Goal: Transaction & Acquisition: Purchase product/service

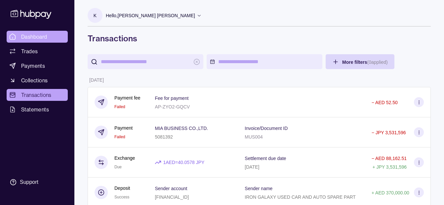
click at [38, 34] on span "Dashboard" at bounding box center [34, 37] width 26 height 8
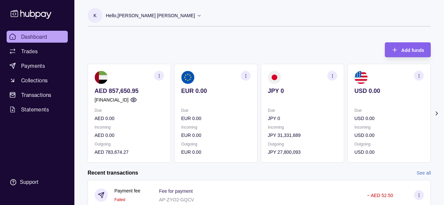
click at [434, 110] on icon at bounding box center [436, 113] width 7 height 7
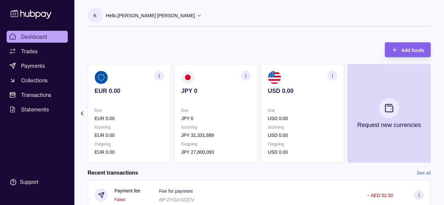
click at [183, 91] on p "JPY 0" at bounding box center [215, 90] width 69 height 7
click at [37, 92] on span "Transactions" at bounding box center [36, 95] width 30 height 8
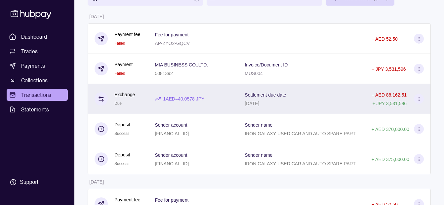
scroll to position [66, 0]
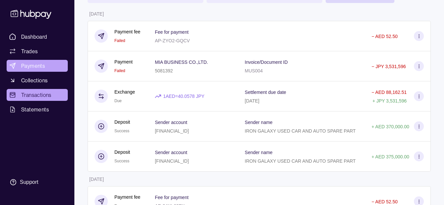
click at [40, 62] on span "Payments" at bounding box center [33, 66] width 24 height 8
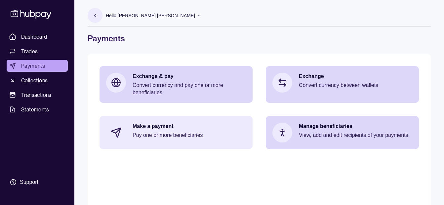
click at [165, 128] on p "Make a payment" at bounding box center [189, 126] width 113 height 7
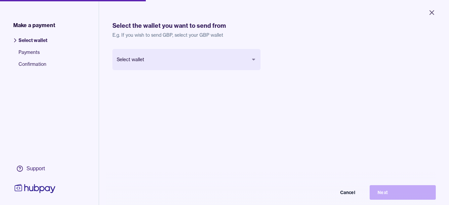
click at [189, 66] on body "Close Make a payment Select wallet Payments Confirmation Support Select the wal…" at bounding box center [224, 102] width 449 height 205
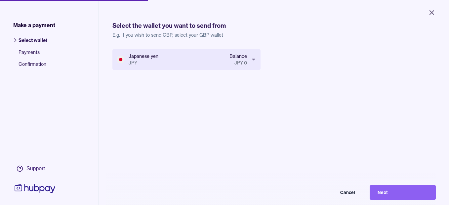
click at [193, 60] on body "Close Make a payment Select wallet Payments Confirmation Support Select the wal…" at bounding box center [224, 102] width 449 height 205
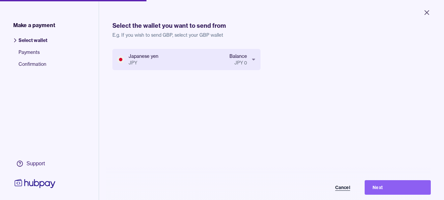
click at [341, 192] on button "Cancel" at bounding box center [325, 187] width 66 height 15
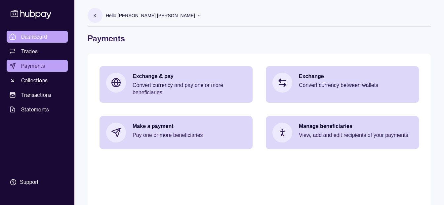
click at [52, 38] on link "Dashboard" at bounding box center [37, 37] width 61 height 12
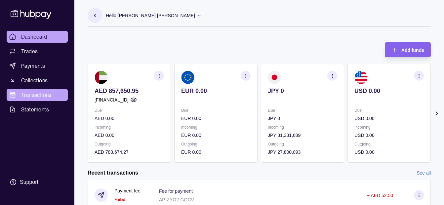
click at [39, 94] on span "Transactions" at bounding box center [36, 95] width 30 height 8
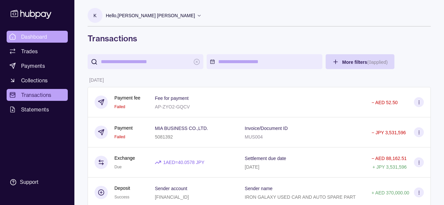
click at [46, 37] on span "Dashboard" at bounding box center [34, 37] width 26 height 8
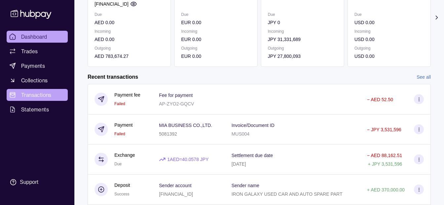
scroll to position [99, 0]
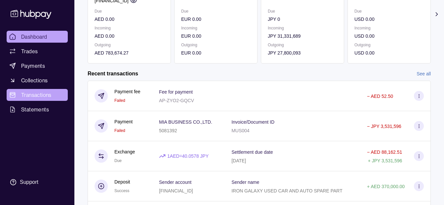
click at [50, 93] on span "Transactions" at bounding box center [36, 95] width 30 height 8
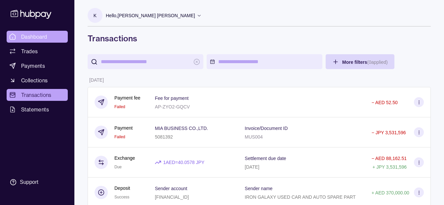
click at [35, 36] on span "Dashboard" at bounding box center [34, 37] width 26 height 8
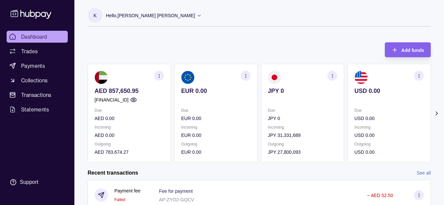
click at [155, 20] on div "Hello, [PERSON_NAME] [PERSON_NAME]" at bounding box center [154, 16] width 96 height 14
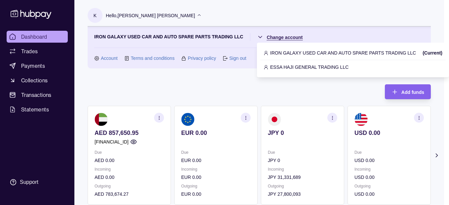
click at [269, 36] on html "Dashboard Trades Payments Collections Transactions Statements Support K Hello, …" at bounding box center [224, 197] width 449 height 394
click at [292, 54] on p "IRON GALAXY USED CAR AND AUTO SPARE PARTS TRADING LLC" at bounding box center [343, 52] width 146 height 7
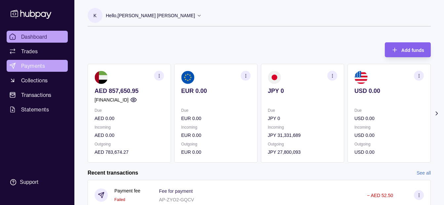
click at [43, 67] on span "Payments" at bounding box center [33, 66] width 24 height 8
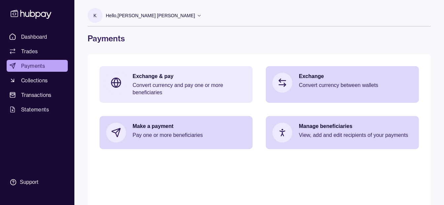
click at [142, 82] on p "Convert currency and pay one or more beneficiaries" at bounding box center [189, 89] width 113 height 15
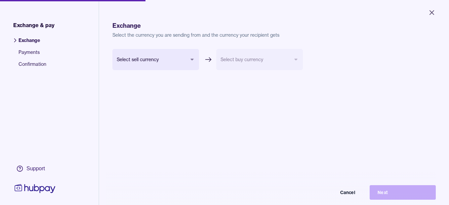
click at [156, 59] on body "Close Exchange & pay Exchange Payments Confirmation Support Exchange Select the…" at bounding box center [224, 102] width 449 height 205
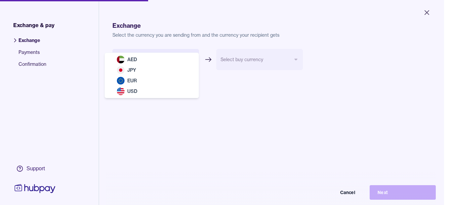
select select "***"
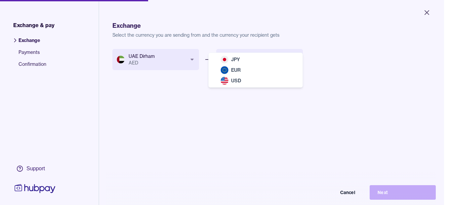
click at [264, 57] on body "Close Exchange & pay Exchange Payments Confirmation Support Exchange Select the…" at bounding box center [222, 102] width 444 height 205
select select "***"
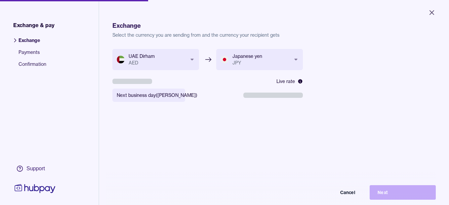
click at [168, 100] on body "**********" at bounding box center [224, 102] width 449 height 205
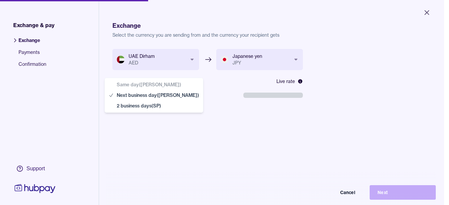
select select "**"
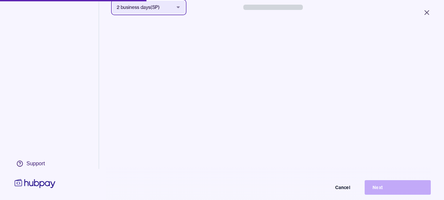
scroll to position [89, 0]
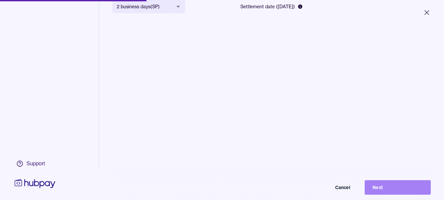
click at [388, 194] on button "Next" at bounding box center [398, 187] width 66 height 15
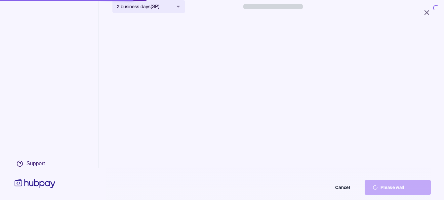
scroll to position [0, 0]
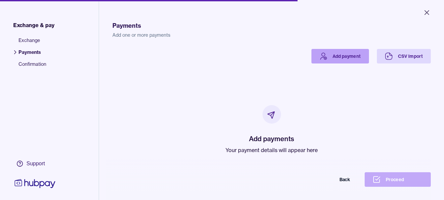
click at [326, 55] on link "Add payment" at bounding box center [340, 56] width 58 height 15
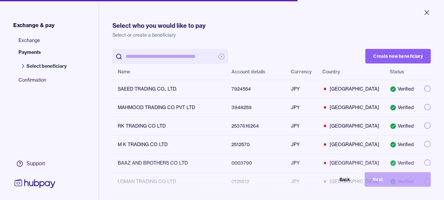
click at [182, 55] on input "search" at bounding box center [170, 56] width 89 height 15
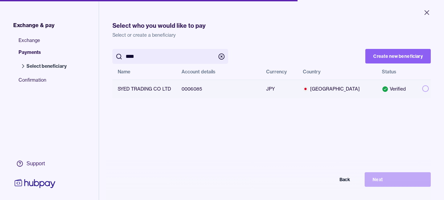
type input "****"
click at [417, 89] on td at bounding box center [424, 89] width 14 height 19
click at [422, 89] on button "button" at bounding box center [425, 88] width 7 height 7
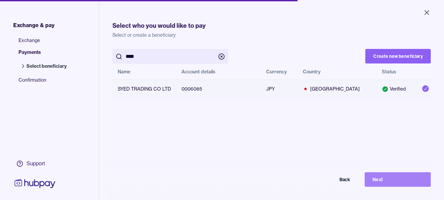
click at [405, 181] on button "Next" at bounding box center [398, 179] width 66 height 15
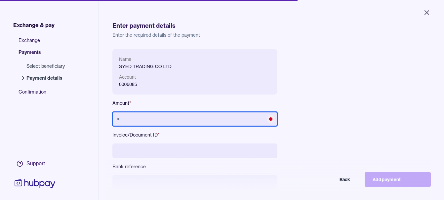
click at [157, 114] on input "text" at bounding box center [194, 119] width 165 height 15
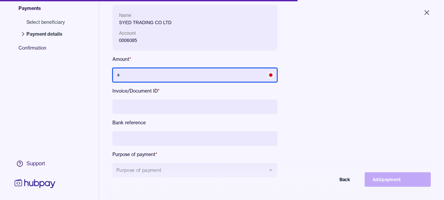
scroll to position [89, 0]
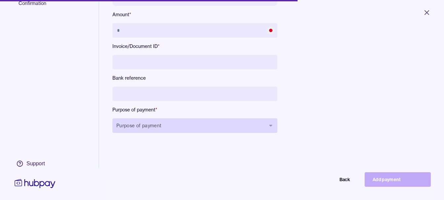
click at [157, 121] on button "Purpose of payment" at bounding box center [194, 125] width 165 height 15
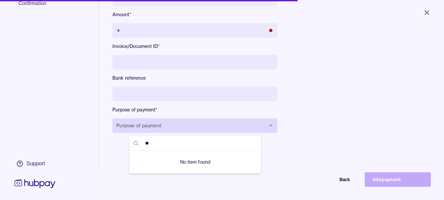
type input "**"
click at [157, 121] on button "Purpose of payment" at bounding box center [194, 125] width 165 height 15
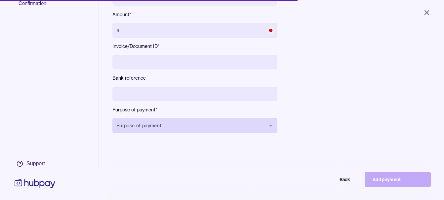
click at [157, 121] on button "Purpose of payment" at bounding box center [194, 125] width 165 height 15
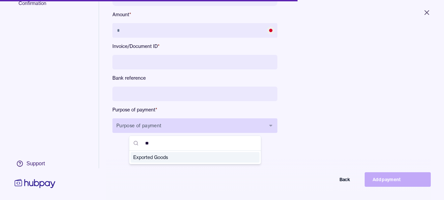
type input "***"
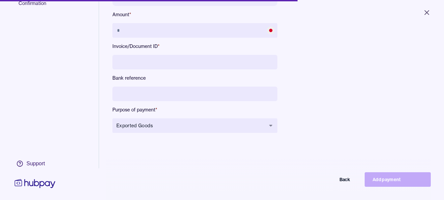
click at [166, 95] on input at bounding box center [194, 94] width 165 height 15
type input "**********"
click at [175, 68] on input at bounding box center [194, 62] width 165 height 15
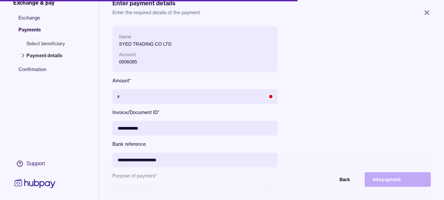
drag, startPoint x: 165, startPoint y: 128, endPoint x: 133, endPoint y: 131, distance: 31.5
click at [133, 131] on input "**********" at bounding box center [194, 128] width 165 height 15
type input "**********"
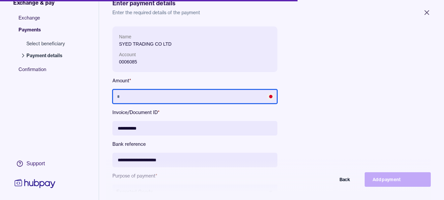
click at [178, 99] on input "text" at bounding box center [194, 96] width 165 height 15
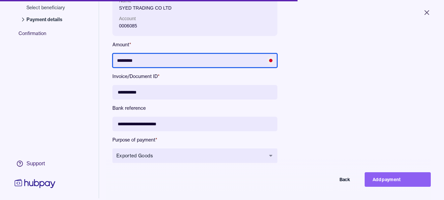
scroll to position [89, 0]
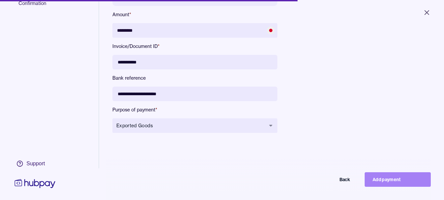
click at [401, 178] on button "Add payment" at bounding box center [398, 179] width 66 height 15
type input "*******"
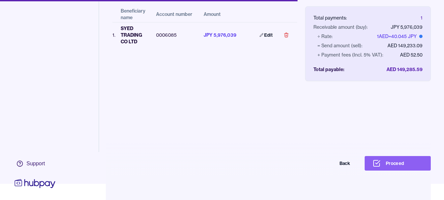
scroll to position [31, 0]
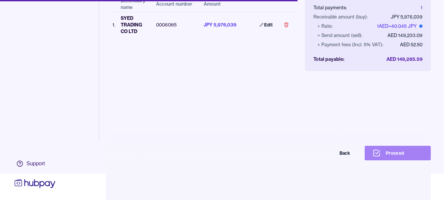
click at [401, 150] on button "Proceed" at bounding box center [398, 153] width 66 height 15
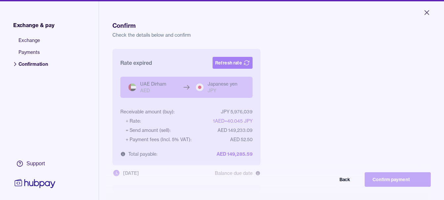
click at [240, 64] on button "Refresh rate" at bounding box center [233, 63] width 40 height 12
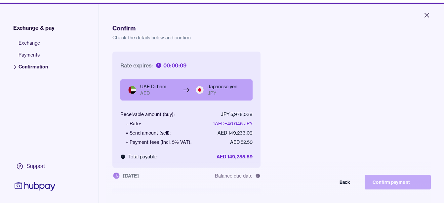
scroll to position [89, 0]
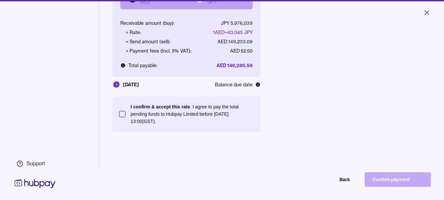
click at [192, 113] on p "I confirm & accept this rate . I agree to pay the total pending funds to Hubpay…" at bounding box center [192, 114] width 123 height 22
click at [126, 113] on button "I confirm & accept this rate . I agree to pay the total pending funds to Hubpay…" at bounding box center [122, 114] width 7 height 7
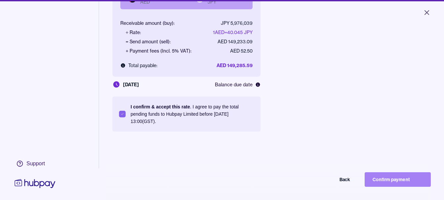
click at [397, 183] on button "Confirm payment" at bounding box center [398, 179] width 66 height 15
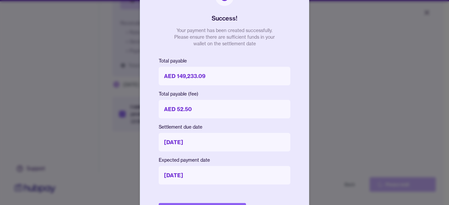
click at [336, 53] on div at bounding box center [224, 102] width 449 height 205
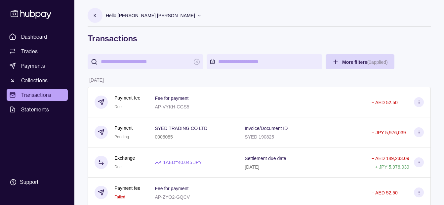
click at [144, 14] on p "Hello, [PERSON_NAME] [PERSON_NAME]" at bounding box center [150, 15] width 89 height 7
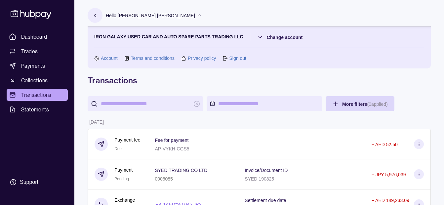
click at [144, 14] on p "Hello, [PERSON_NAME] [PERSON_NAME]" at bounding box center [150, 15] width 89 height 7
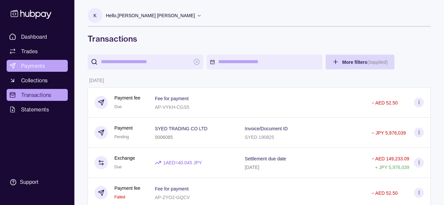
click at [49, 66] on link "Payments" at bounding box center [37, 66] width 61 height 12
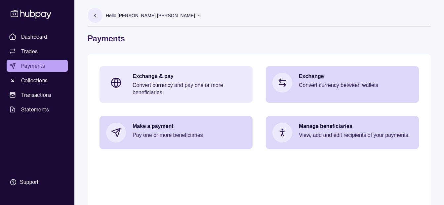
click at [201, 76] on p "Exchange & pay" at bounding box center [189, 76] width 113 height 7
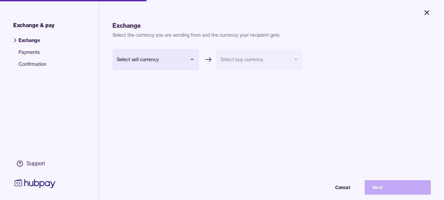
click at [425, 13] on icon "Close" at bounding box center [427, 13] width 8 height 8
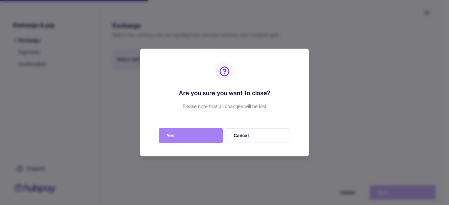
click at [201, 135] on button "Yes" at bounding box center [191, 135] width 64 height 15
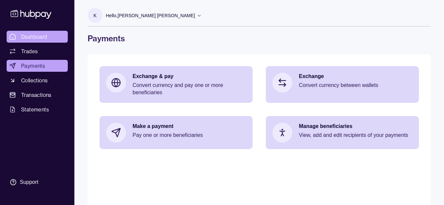
click at [56, 40] on link "Dashboard" at bounding box center [37, 37] width 61 height 12
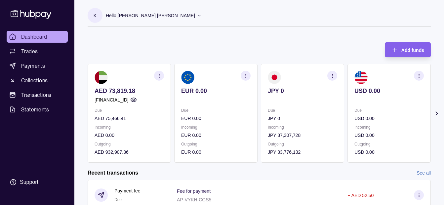
click at [436, 113] on icon at bounding box center [436, 113] width 7 height 7
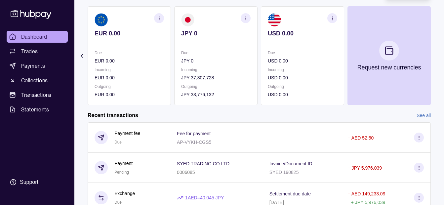
scroll to position [66, 0]
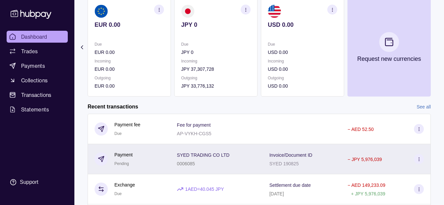
click at [200, 158] on span "SYED TRADING CO LTD" at bounding box center [203, 155] width 53 height 8
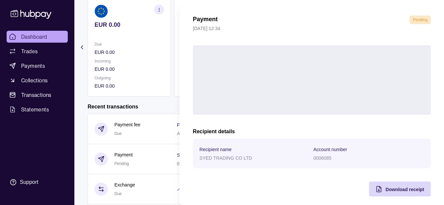
scroll to position [24, 0]
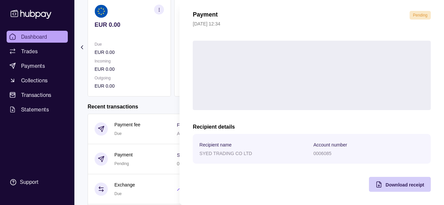
click at [389, 182] on span "Download receipt" at bounding box center [405, 184] width 39 height 5
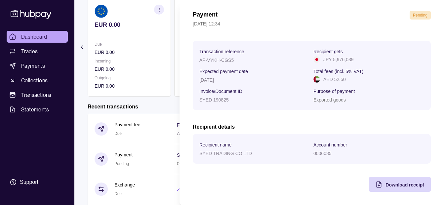
click at [157, 35] on html "Dashboard Trades Payments Collections Transactions Statements Support K Hello, …" at bounding box center [222, 110] width 444 height 352
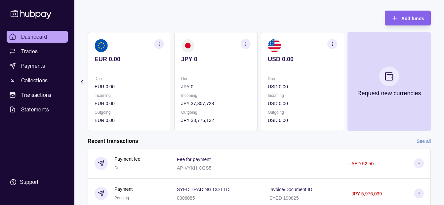
scroll to position [0, 0]
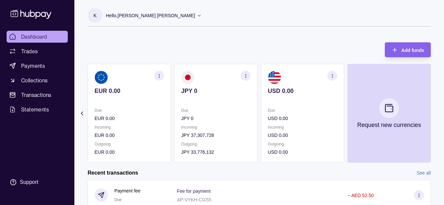
click at [35, 36] on span "Dashboard" at bounding box center [34, 37] width 26 height 8
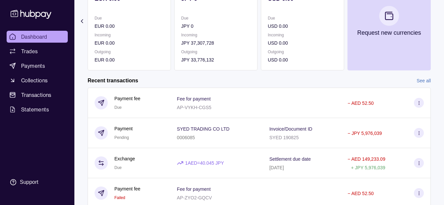
scroll to position [99, 0]
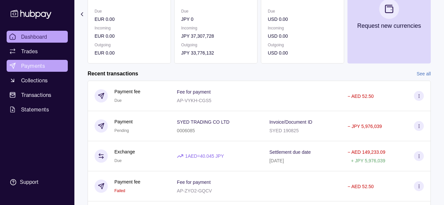
click at [42, 60] on link "Payments" at bounding box center [37, 66] width 61 height 12
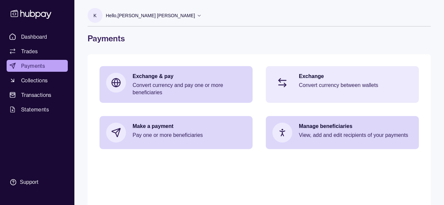
click at [325, 88] on p "Convert currency between wallets" at bounding box center [355, 85] width 113 height 7
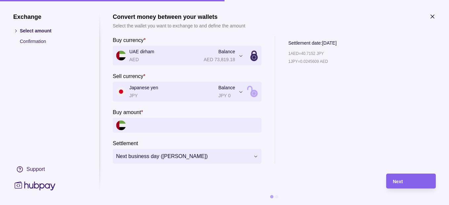
click at [196, 131] on input "Buy amount *" at bounding box center [193, 125] width 129 height 15
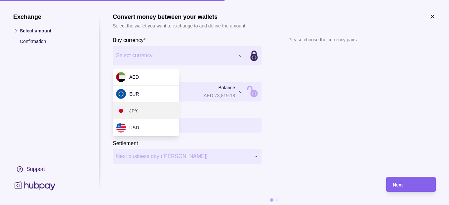
type input "*********"
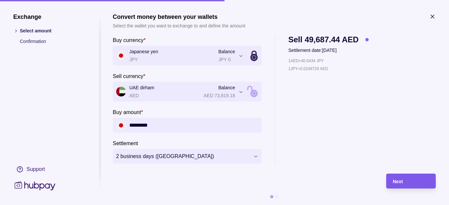
click at [399, 184] on div "Next" at bounding box center [411, 181] width 36 height 8
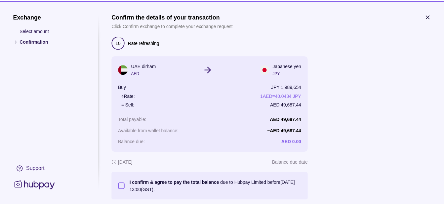
scroll to position [39, 0]
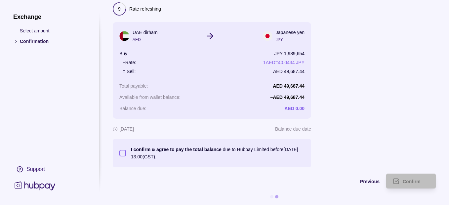
click at [212, 148] on p "I confirm & agree to pay the total balance due to Hubpay Limited before 21 Aug …" at bounding box center [218, 153] width 174 height 15
click at [126, 150] on button "I confirm & agree to pay the total balance due to Hubpay Limited before 21 Aug …" at bounding box center [122, 153] width 7 height 7
click at [396, 174] on div "Confirm" at bounding box center [406, 181] width 46 height 15
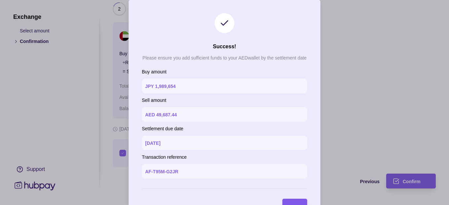
click at [295, 201] on div "Done" at bounding box center [289, 206] width 21 height 15
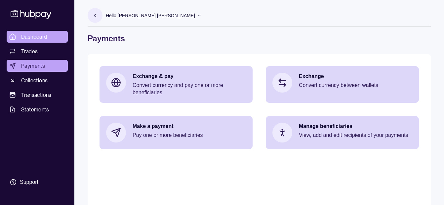
click at [50, 33] on link "Dashboard" at bounding box center [37, 37] width 61 height 12
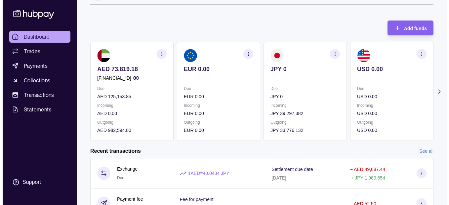
scroll to position [33, 0]
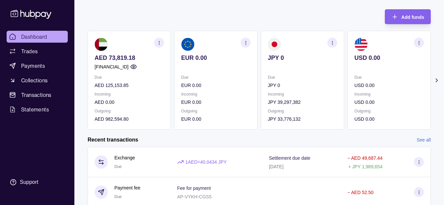
click at [435, 80] on icon at bounding box center [436, 80] width 7 height 7
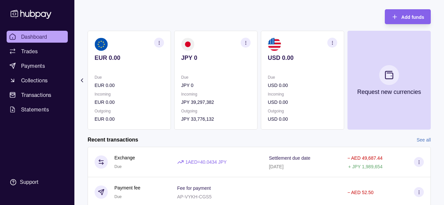
click at [245, 44] on circle "button" at bounding box center [245, 44] width 0 height 0
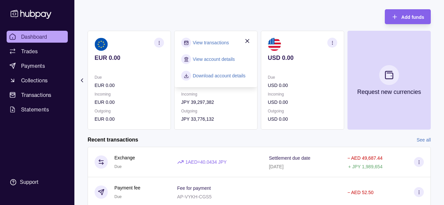
click at [204, 63] on section "View account details" at bounding box center [215, 59] width 69 height 10
click at [207, 60] on link "View account details" at bounding box center [214, 59] width 42 height 7
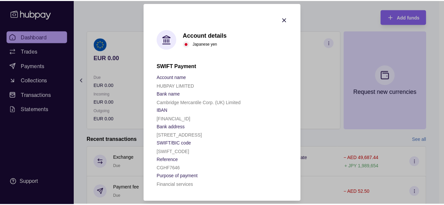
scroll to position [18, 0]
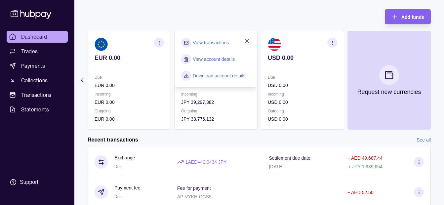
click at [220, 43] on link "View transactions" at bounding box center [211, 42] width 36 height 7
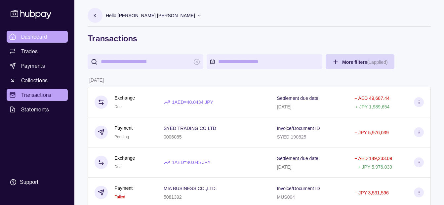
click at [46, 39] on span "Dashboard" at bounding box center [34, 37] width 26 height 8
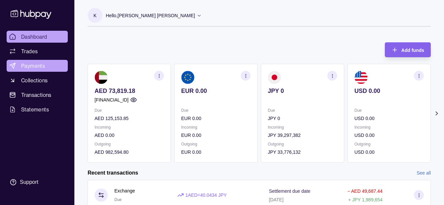
click at [52, 64] on link "Payments" at bounding box center [37, 66] width 61 height 12
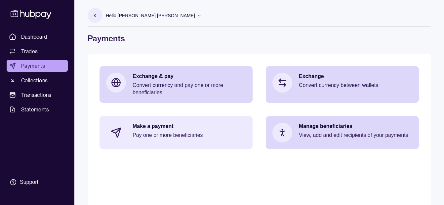
click at [189, 122] on div "Make a payment Pay one or more beneficiaries" at bounding box center [176, 132] width 153 height 33
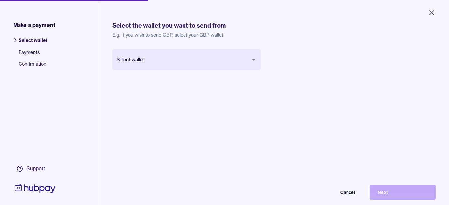
click at [153, 60] on body "Close Make a payment Select wallet Payments Confirmation Support Select the wal…" at bounding box center [224, 102] width 449 height 205
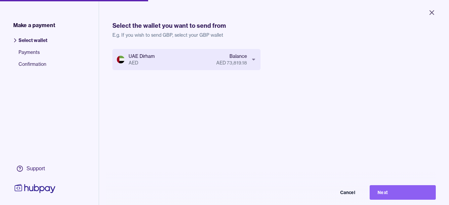
click at [236, 58] on body "Close Make a payment Select wallet Payments Confirmation Support Select the wal…" at bounding box center [224, 102] width 449 height 205
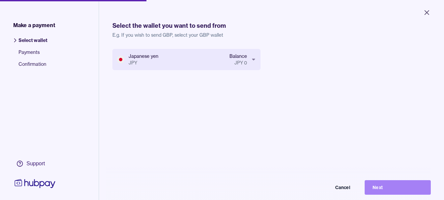
click at [378, 193] on button "Next" at bounding box center [398, 187] width 66 height 15
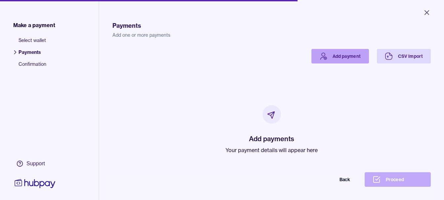
click at [346, 59] on link "Add payment" at bounding box center [340, 56] width 58 height 15
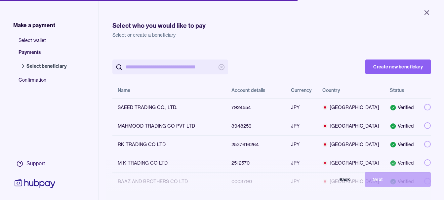
click at [142, 64] on input "search" at bounding box center [170, 67] width 89 height 15
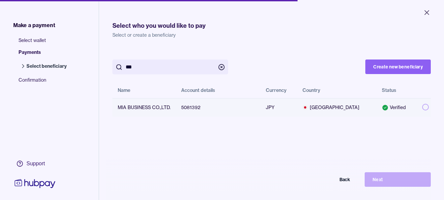
type input "***"
click at [422, 107] on button "button" at bounding box center [425, 107] width 7 height 7
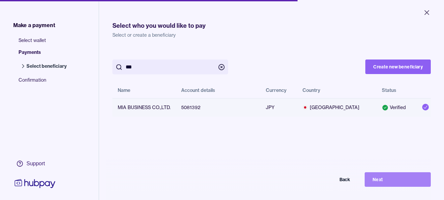
click at [406, 185] on button "Next" at bounding box center [398, 179] width 66 height 15
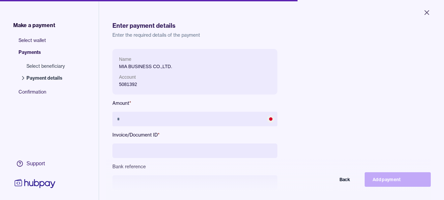
scroll to position [66, 0]
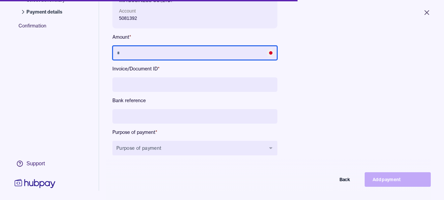
click at [199, 56] on input "text" at bounding box center [194, 53] width 165 height 15
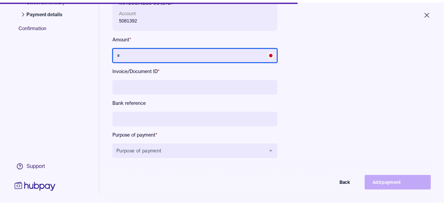
scroll to position [0, 0]
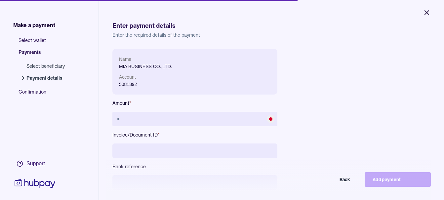
click at [425, 13] on icon "Close" at bounding box center [427, 13] width 8 height 8
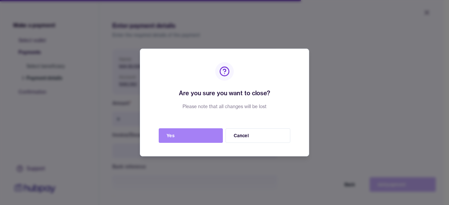
click at [199, 132] on button "Yes" at bounding box center [191, 135] width 64 height 15
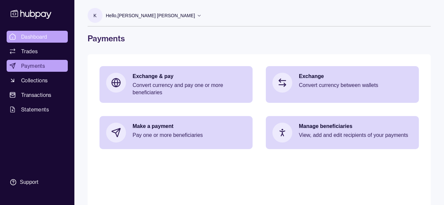
click at [33, 35] on span "Dashboard" at bounding box center [34, 37] width 26 height 8
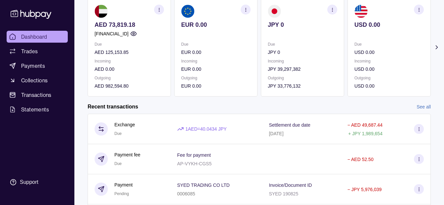
scroll to position [33, 0]
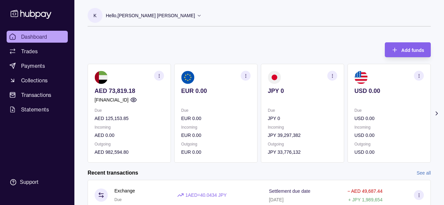
click at [160, 10] on div "Hello, [PERSON_NAME] [PERSON_NAME]" at bounding box center [154, 16] width 96 height 14
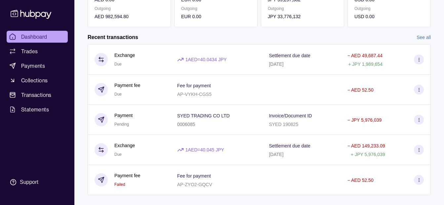
scroll to position [189, 0]
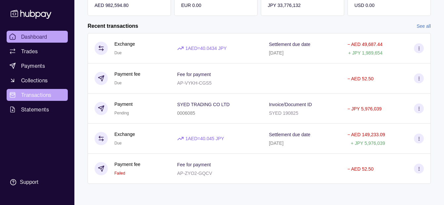
click at [62, 95] on link "Transactions" at bounding box center [37, 95] width 61 height 12
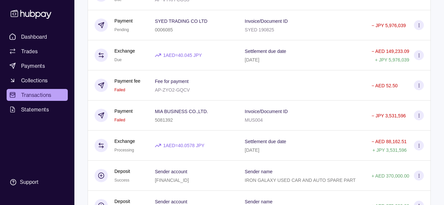
scroll to position [99, 0]
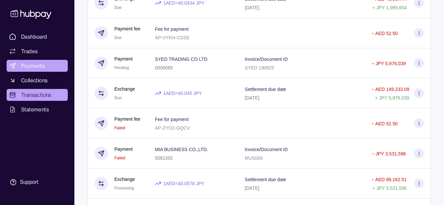
click at [35, 61] on link "Payments" at bounding box center [37, 66] width 61 height 12
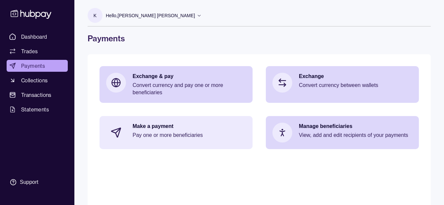
click at [202, 132] on p "Pay one or more beneficiaries" at bounding box center [189, 135] width 113 height 7
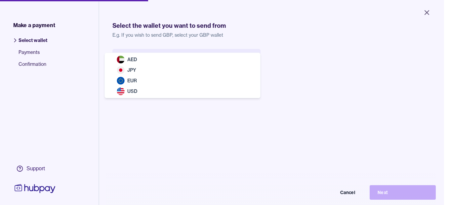
click at [167, 62] on body "Close Make a payment Select wallet Payments Confirmation Support Select the wal…" at bounding box center [222, 102] width 444 height 205
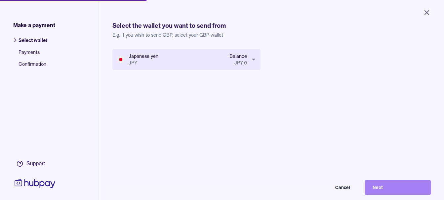
click at [397, 188] on button "Next" at bounding box center [398, 187] width 66 height 15
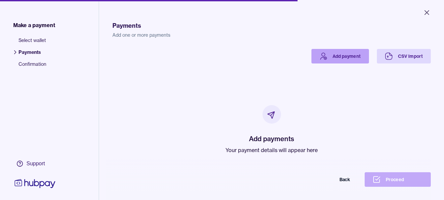
click at [338, 52] on link "Add payment" at bounding box center [340, 56] width 58 height 15
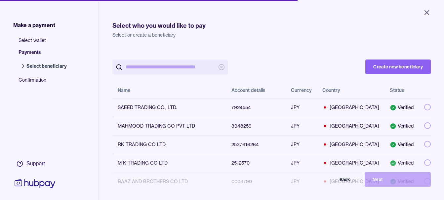
click at [155, 64] on input "search" at bounding box center [170, 67] width 89 height 15
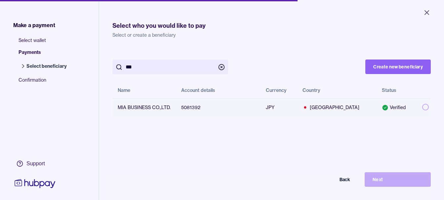
type input "***"
click at [422, 110] on button "button" at bounding box center [425, 107] width 7 height 7
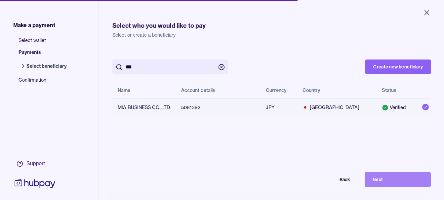
click at [391, 183] on button "Next" at bounding box center [398, 179] width 66 height 15
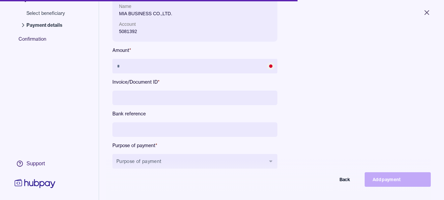
scroll to position [66, 0]
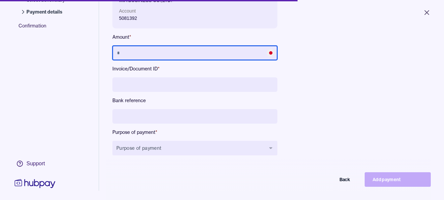
click at [160, 57] on input "text" at bounding box center [194, 53] width 165 height 15
type input "*********"
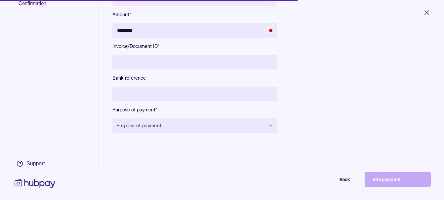
click at [177, 59] on input at bounding box center [194, 62] width 165 height 15
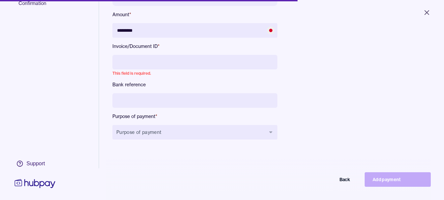
click at [160, 92] on div "Name MIA BUSINESS CO.,LTD. Account 5081392 Amount * ********* Invoice/Document …" at bounding box center [194, 55] width 165 height 190
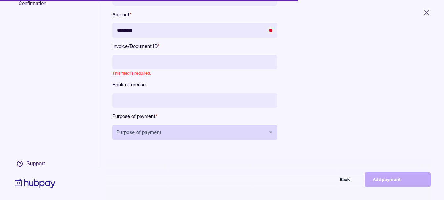
click at [144, 132] on button "Purpose of payment" at bounding box center [194, 132] width 165 height 15
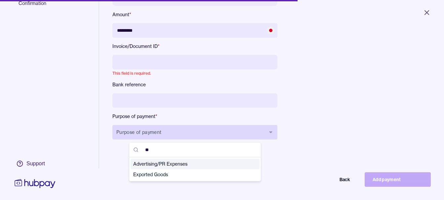
type input "***"
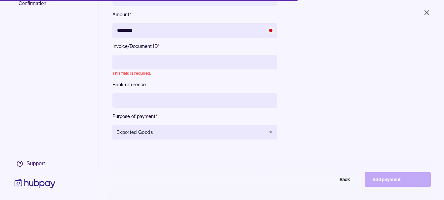
click at [173, 62] on input at bounding box center [194, 62] width 165 height 15
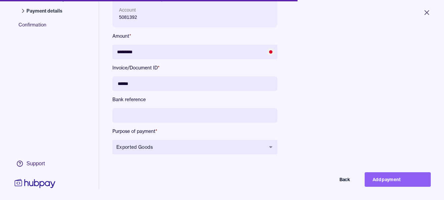
scroll to position [56, 0]
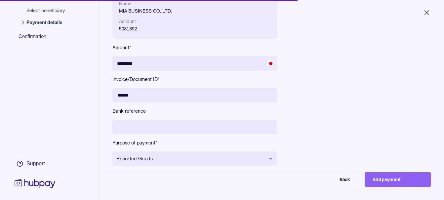
type input "******"
click at [153, 131] on input at bounding box center [194, 127] width 165 height 15
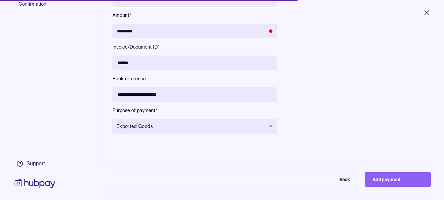
scroll to position [89, 0]
type input "**********"
click at [384, 184] on button "Add payment" at bounding box center [398, 179] width 66 height 15
type input "*******"
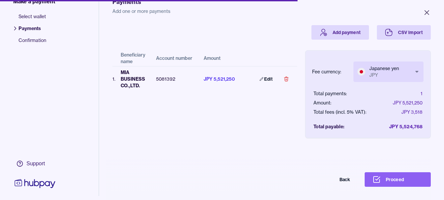
scroll to position [52, 0]
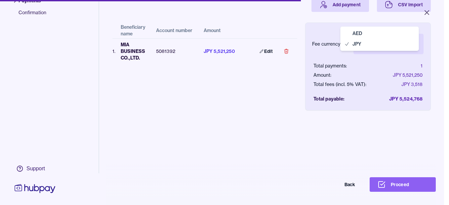
click at [397, 47] on body "Close Make a payment Select wallet Payments Confirmation Support Payments Add o…" at bounding box center [222, 102] width 444 height 205
select select "***"
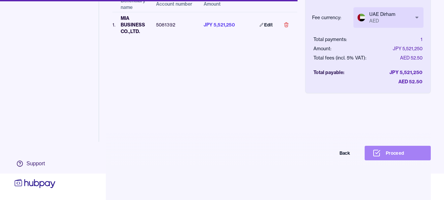
click at [387, 154] on button "Proceed" at bounding box center [398, 153] width 66 height 15
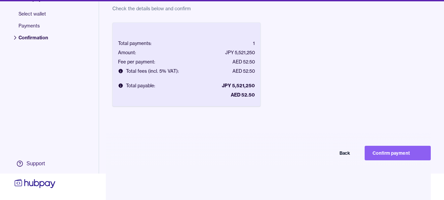
scroll to position [89, 0]
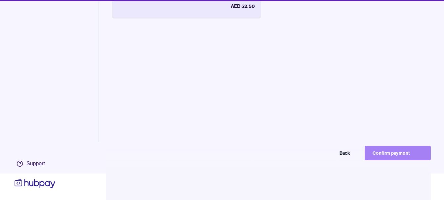
click at [410, 152] on button "Confirm payment" at bounding box center [398, 153] width 66 height 15
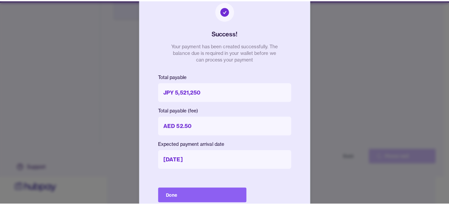
scroll to position [26, 0]
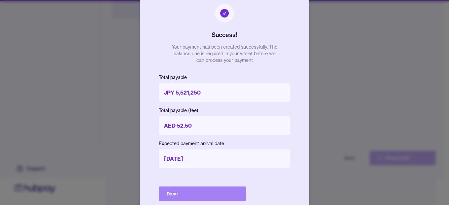
click at [210, 188] on button "Done" at bounding box center [202, 193] width 87 height 15
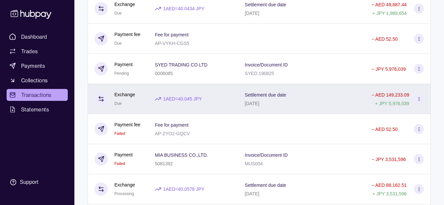
scroll to position [165, 0]
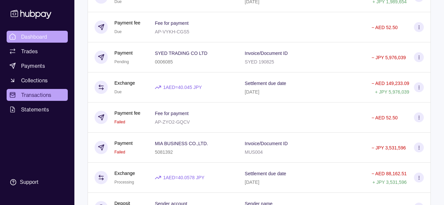
click at [49, 39] on link "Dashboard" at bounding box center [37, 37] width 61 height 12
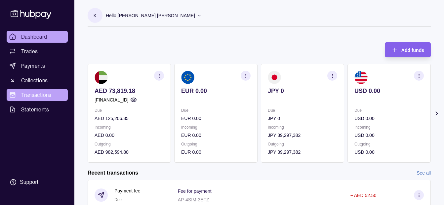
click at [31, 95] on span "Transactions" at bounding box center [36, 95] width 30 height 8
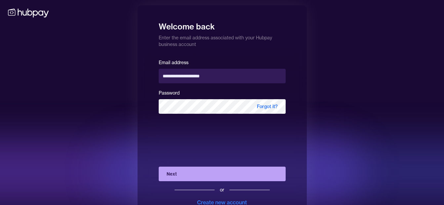
click at [203, 177] on button "Next" at bounding box center [222, 174] width 127 height 15
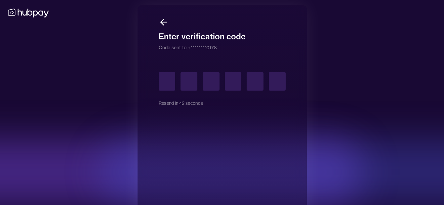
type input "*"
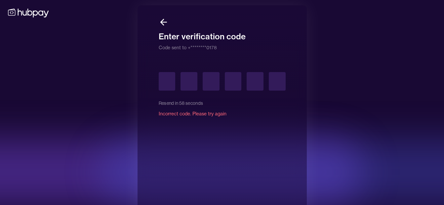
type input "*"
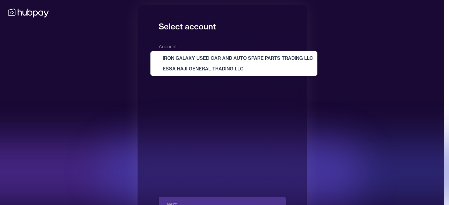
click at [221, 63] on body "**********" at bounding box center [222, 114] width 444 height 229
select select "**********"
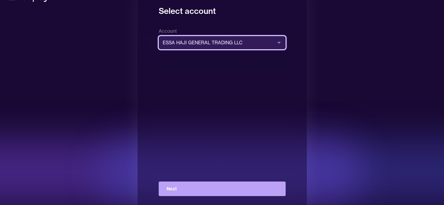
scroll to position [24, 0]
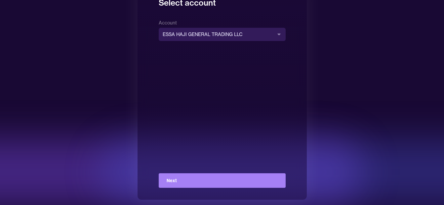
click at [196, 182] on button "Next" at bounding box center [222, 180] width 127 height 15
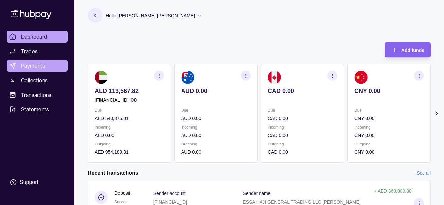
click at [34, 65] on span "Payments" at bounding box center [33, 66] width 24 height 8
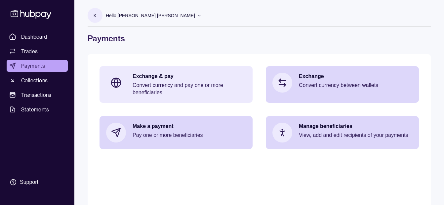
click at [142, 78] on p "Exchange & pay" at bounding box center [189, 76] width 113 height 7
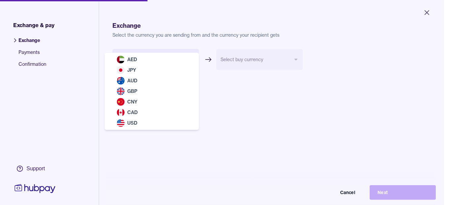
click at [139, 54] on body "Close Exchange & pay Exchange Payments Confirmation Support Exchange Select the…" at bounding box center [222, 102] width 444 height 205
select select "***"
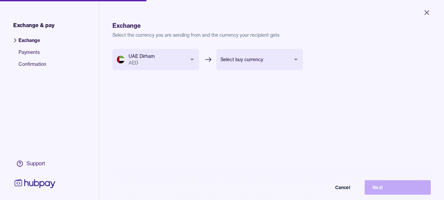
click at [303, 53] on div "UAE Dirham AED *** *** *** *** *** *** *** Select buy currency *** *** *** *** …" at bounding box center [271, 149] width 318 height 200
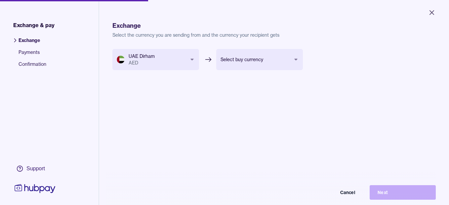
click at [281, 58] on body "Close Exchange & pay Exchange Payments Confirmation Support Exchange Select the…" at bounding box center [224, 102] width 449 height 205
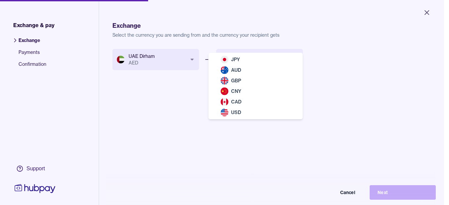
select select "***"
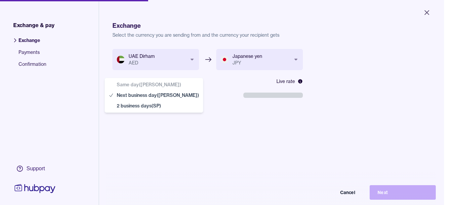
click at [158, 94] on body "**********" at bounding box center [222, 102] width 444 height 205
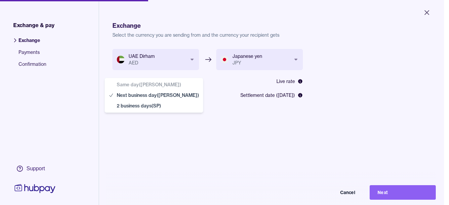
select select "**"
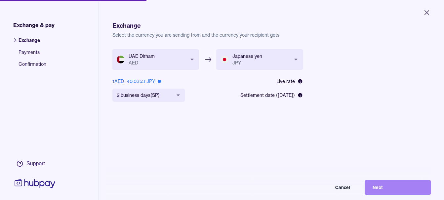
click at [401, 191] on button "Next" at bounding box center [398, 187] width 66 height 15
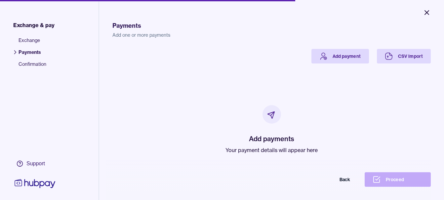
click at [429, 12] on icon "Close" at bounding box center [427, 13] width 8 height 8
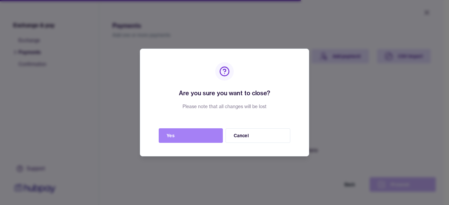
click at [164, 135] on button "Yes" at bounding box center [191, 135] width 64 height 15
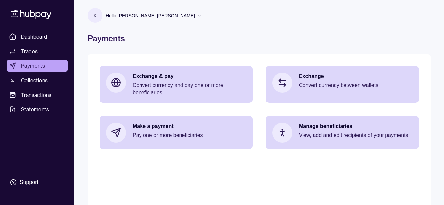
click at [142, 21] on div "Hello, [PERSON_NAME] [PERSON_NAME]" at bounding box center [154, 16] width 96 height 14
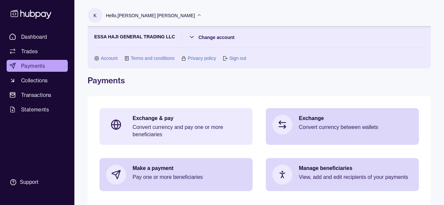
click at [153, 137] on p "Convert currency and pay one or more beneficiaries" at bounding box center [189, 131] width 113 height 15
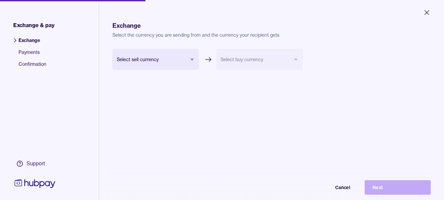
select select "***"
click at [166, 62] on body "Close Exchange & pay Exchange Payments Confirmation Support Exchange Select the…" at bounding box center [222, 100] width 444 height 200
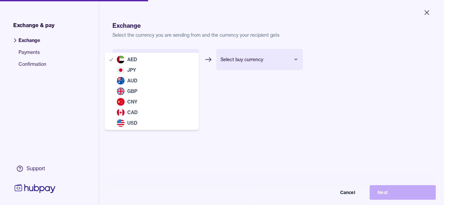
click at [166, 60] on body "Close Exchange & pay Exchange Payments Confirmation Support Exchange Select the…" at bounding box center [222, 102] width 444 height 205
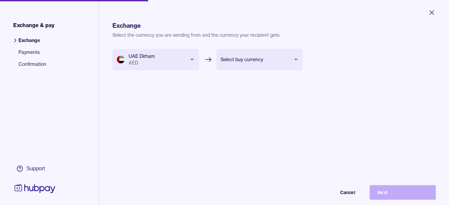
click at [260, 60] on body "Close Exchange & pay Exchange Payments Confirmation Support Exchange Select the…" at bounding box center [224, 102] width 449 height 205
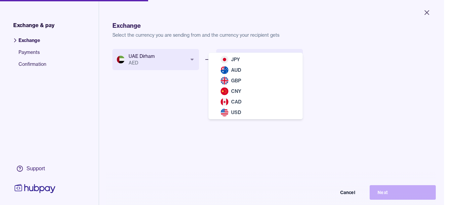
select select "***"
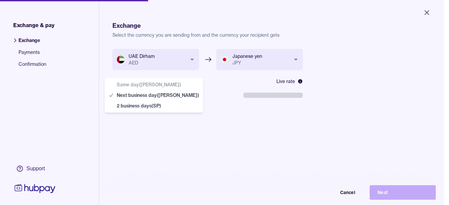
click at [167, 96] on body "**********" at bounding box center [222, 102] width 444 height 205
select select "**"
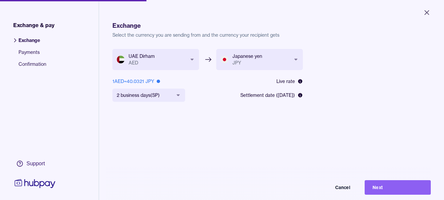
click at [391, 193] on button "Next" at bounding box center [398, 187] width 66 height 15
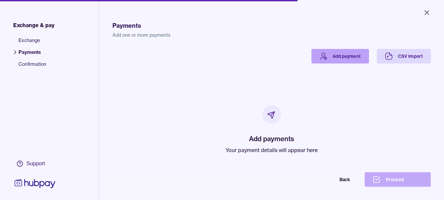
click at [343, 58] on link "Add payment" at bounding box center [340, 56] width 58 height 15
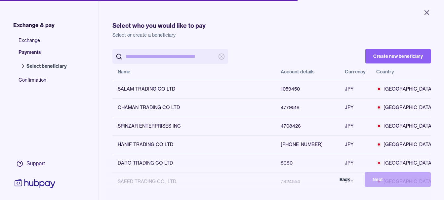
click at [154, 59] on input "search" at bounding box center [170, 56] width 89 height 15
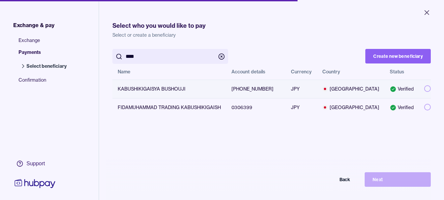
type input "****"
click at [424, 87] on button "button" at bounding box center [427, 88] width 7 height 7
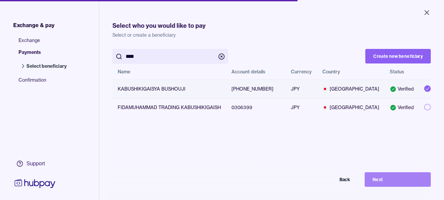
click at [397, 184] on button "Next" at bounding box center [398, 179] width 66 height 15
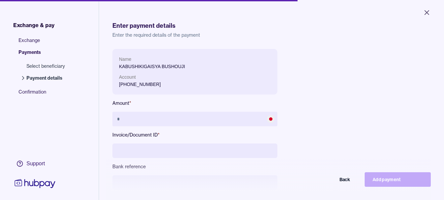
click at [151, 150] on input at bounding box center [194, 150] width 165 height 15
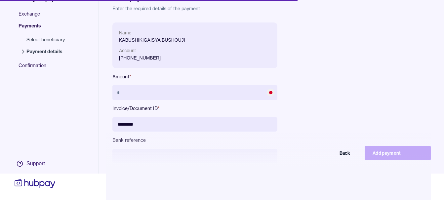
scroll to position [31, 0]
type input "*********"
click at [184, 154] on div "Back Add payment" at bounding box center [222, 153] width 418 height 15
click at [173, 147] on div "Back Add payment" at bounding box center [222, 153] width 418 height 15
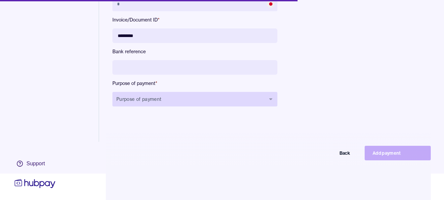
click at [184, 92] on button "Purpose of payment" at bounding box center [194, 99] width 165 height 15
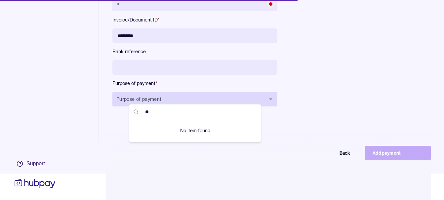
type input "*"
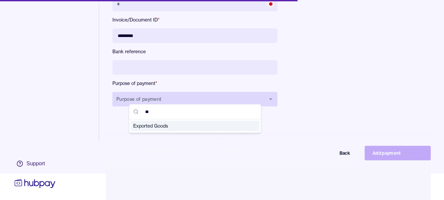
type input "***"
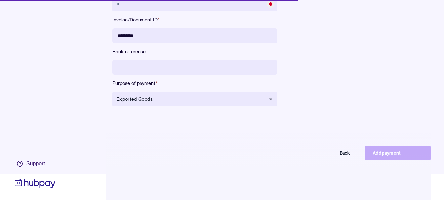
click at [145, 60] on input at bounding box center [194, 67] width 165 height 15
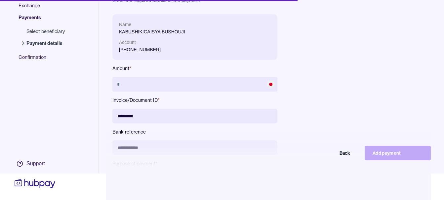
scroll to position [0, 0]
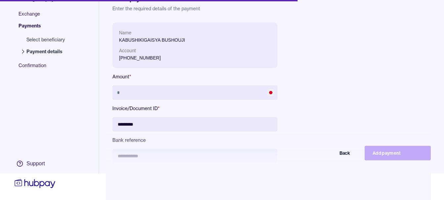
type input "**********"
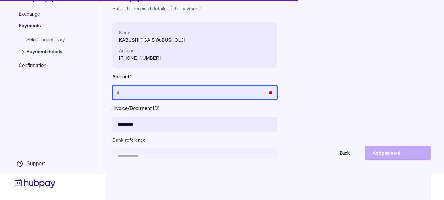
click at [145, 85] on input "text" at bounding box center [194, 92] width 165 height 15
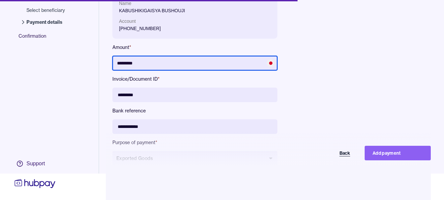
scroll to position [89, 0]
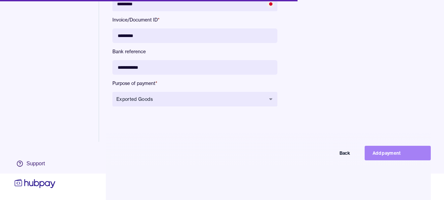
click at [389, 147] on button "Add payment" at bounding box center [398, 153] width 66 height 15
type input "*******"
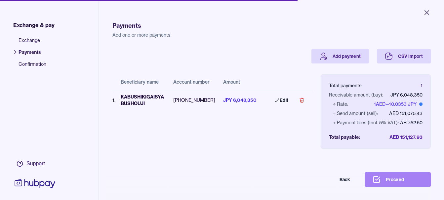
click at [394, 181] on button "Proceed" at bounding box center [398, 179] width 66 height 15
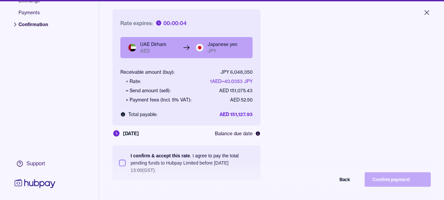
scroll to position [89, 0]
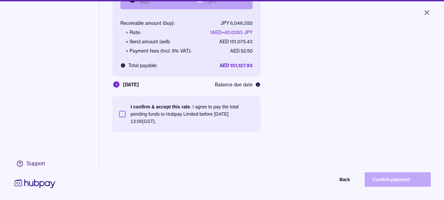
click at [153, 127] on section "I confirm & accept this rate . I agree to pay the total pending funds to Hubpay…" at bounding box center [186, 114] width 148 height 35
click at [190, 112] on p "I confirm & accept this rate . I agree to pay the total pending funds to Hubpay…" at bounding box center [192, 114] width 123 height 22
click at [126, 112] on button "I confirm & accept this rate . I agree to pay the total pending funds to Hubpay…" at bounding box center [122, 114] width 7 height 7
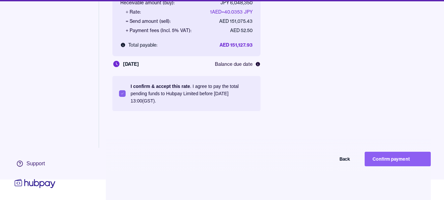
scroll to position [31, 0]
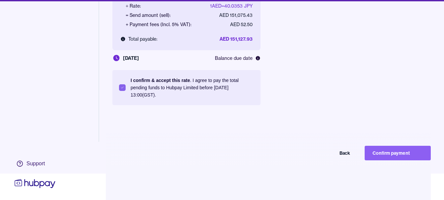
click at [394, 145] on div "Exchange & pay Exchange Payments Confirmation Support Confirm Check the details…" at bounding box center [222, 74] width 444 height 200
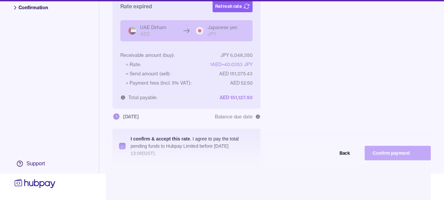
scroll to position [0, 0]
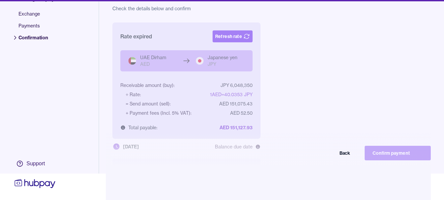
click at [241, 32] on button "Refresh rate" at bounding box center [233, 36] width 40 height 12
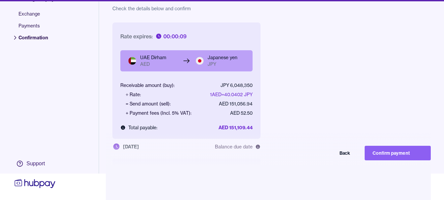
scroll to position [89, 0]
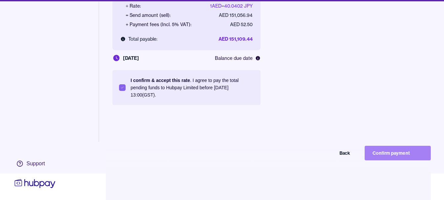
click at [400, 153] on button "Confirm payment" at bounding box center [398, 153] width 66 height 15
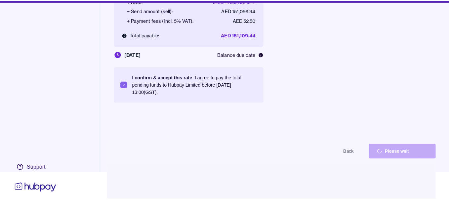
scroll to position [26, 0]
